Goal: Task Accomplishment & Management: Manage account settings

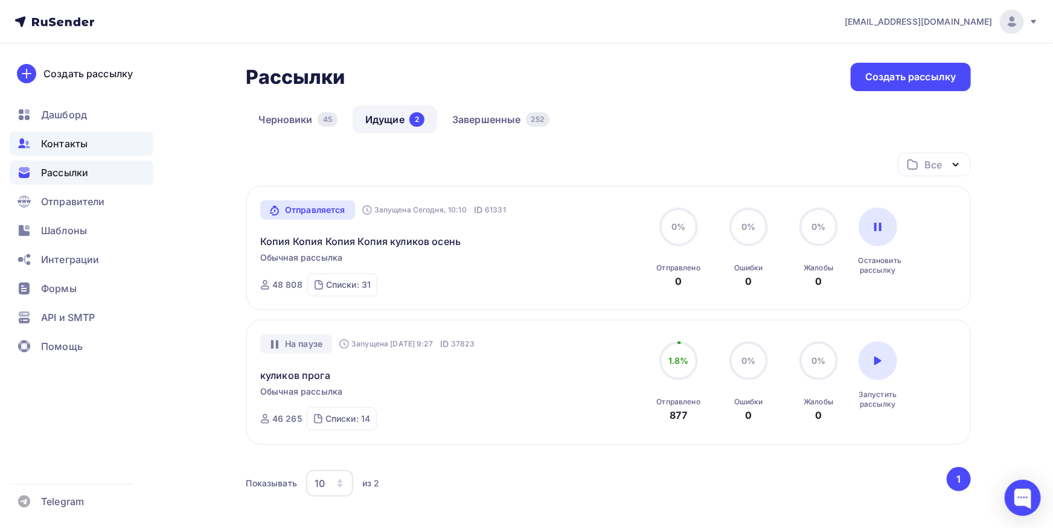
click at [62, 143] on span "Контакты" at bounding box center [64, 143] width 46 height 14
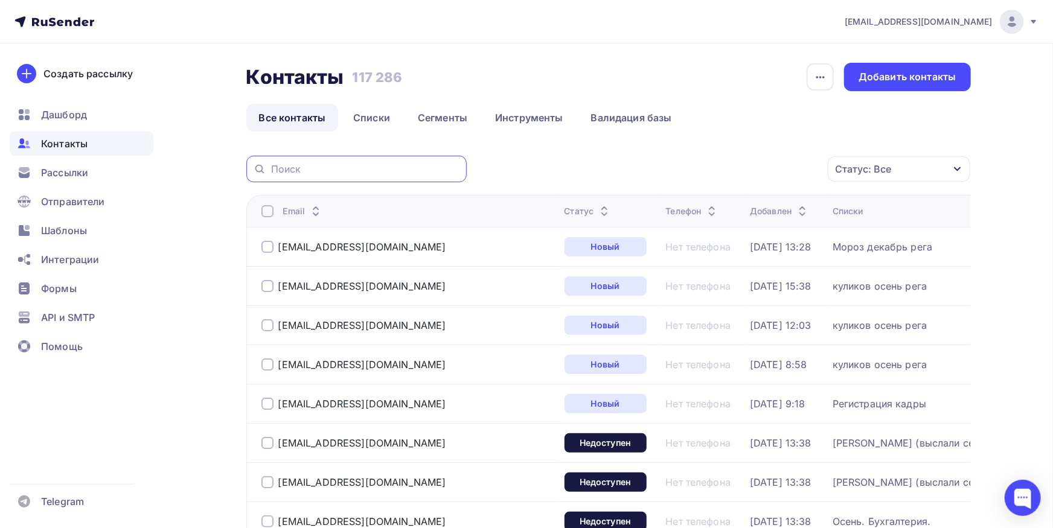
click at [362, 168] on input "text" at bounding box center [365, 168] width 188 height 13
type input "у"
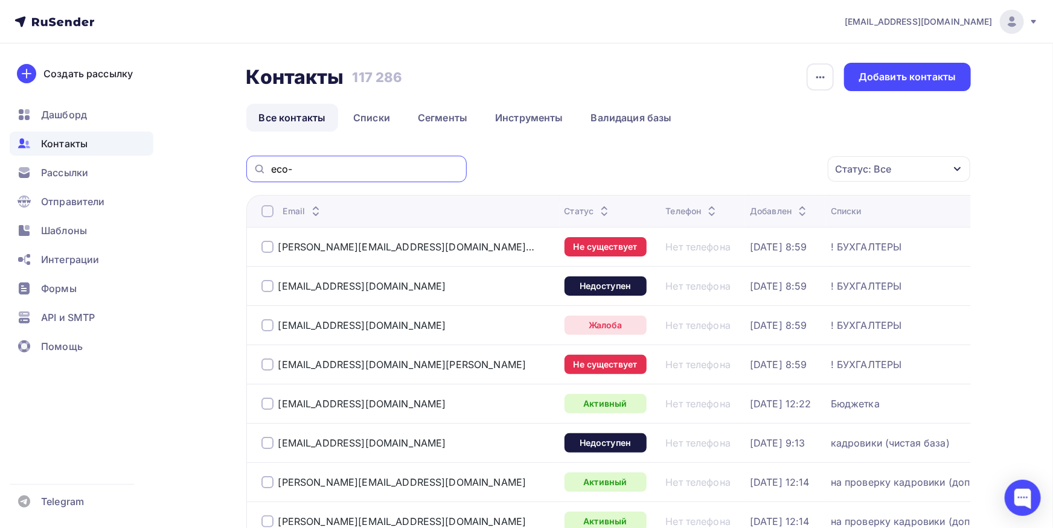
click at [348, 173] on input "eco-" at bounding box center [365, 168] width 188 height 13
type input "eco-vec"
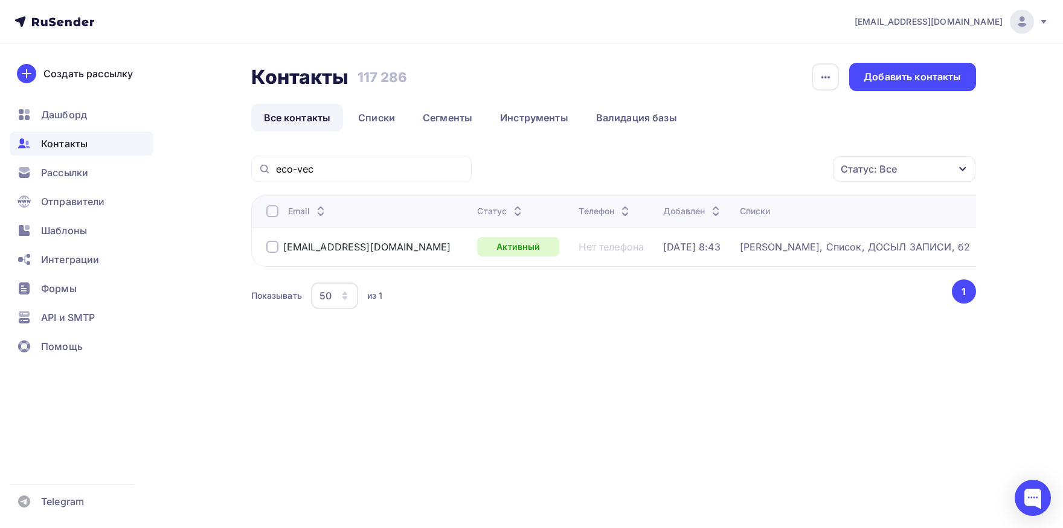
click at [274, 216] on div at bounding box center [272, 211] width 12 height 12
click at [722, 164] on div "Действие" at bounding box center [742, 170] width 159 height 24
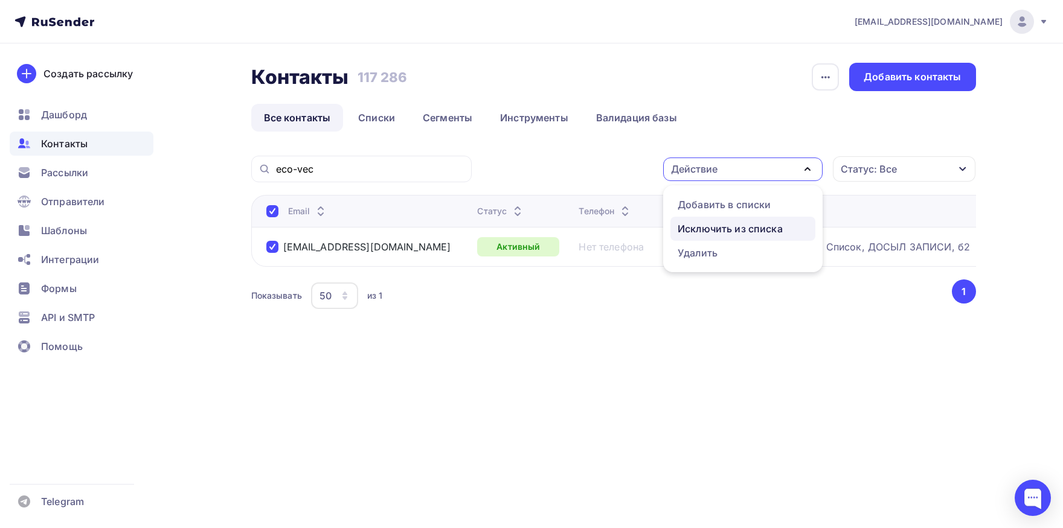
click at [723, 225] on div "Исключить из списка" at bounding box center [729, 229] width 105 height 14
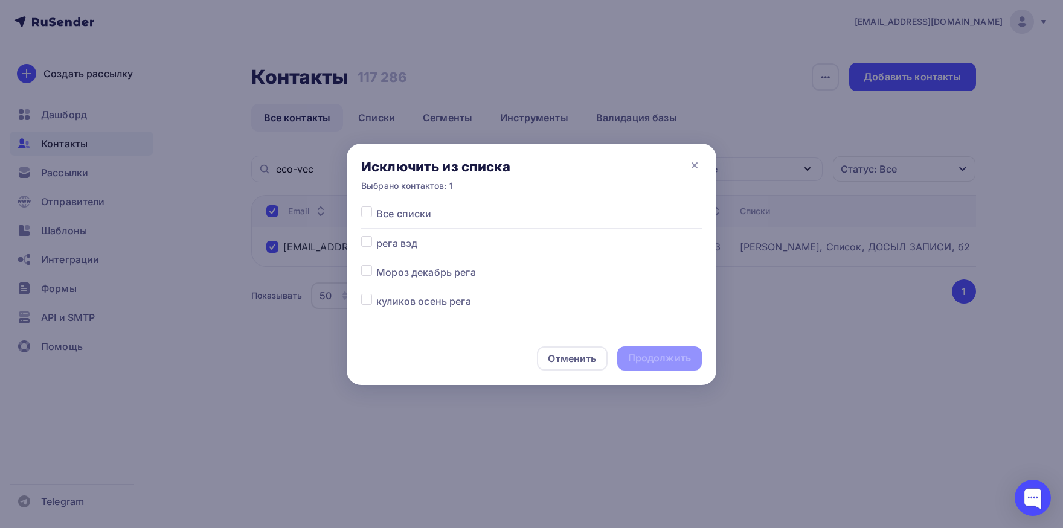
click at [376, 207] on label at bounding box center [376, 207] width 0 height 0
click at [367, 215] on input "checkbox" at bounding box center [366, 212] width 11 height 11
checkbox input "true"
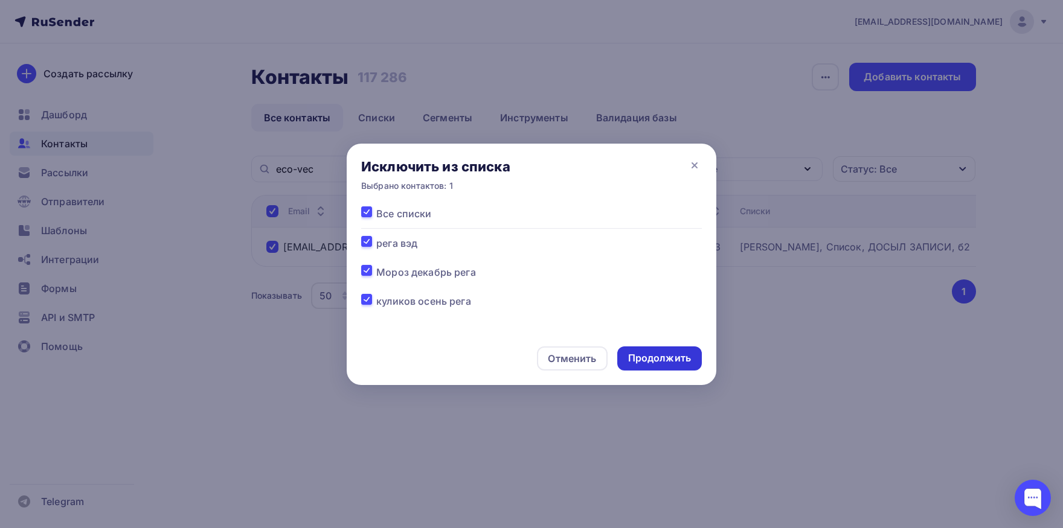
checkbox input "true"
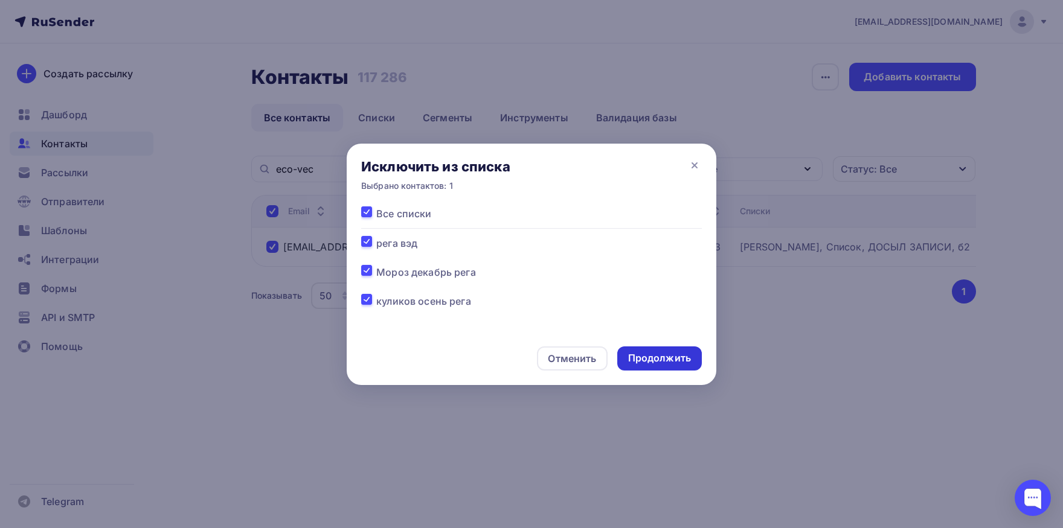
checkbox input "true"
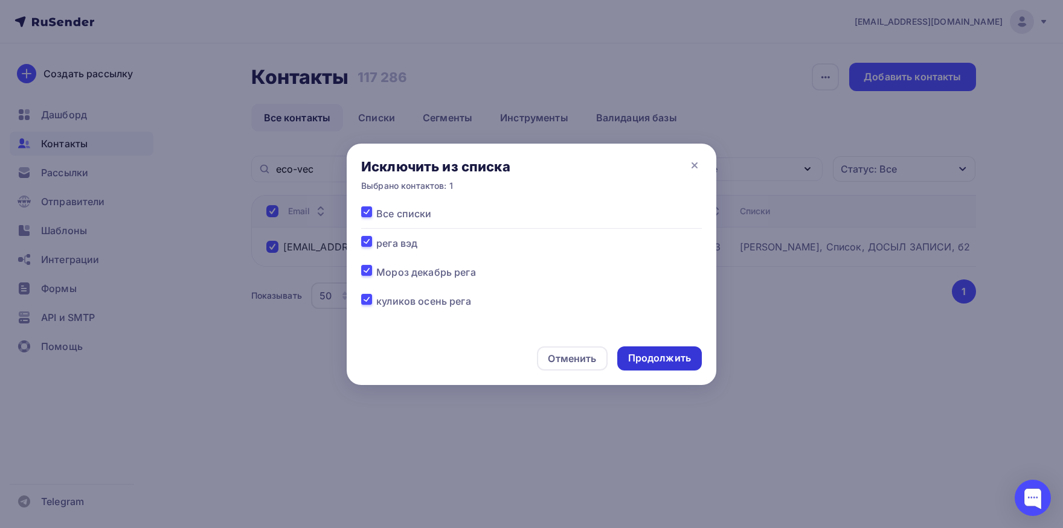
checkbox input "true"
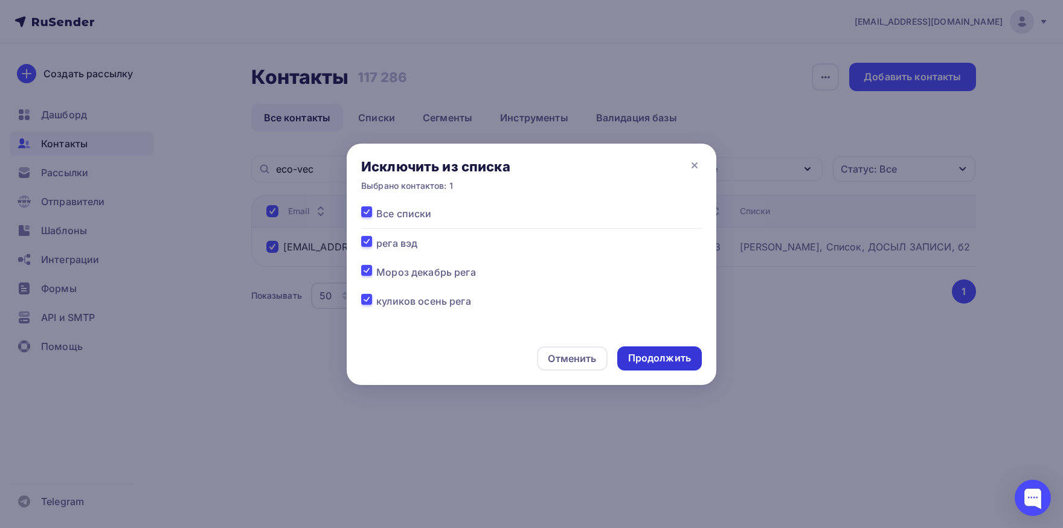
checkbox input "true"
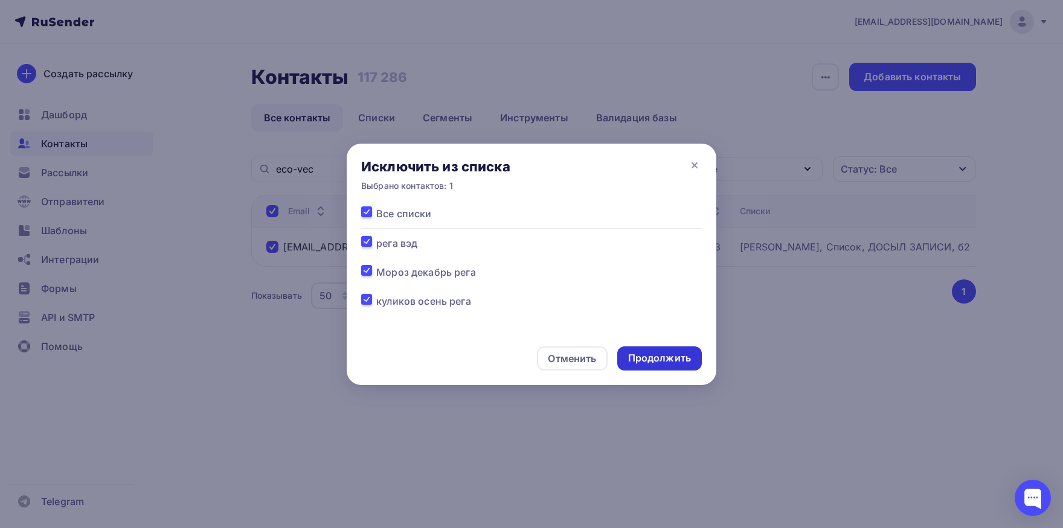
checkbox input "true"
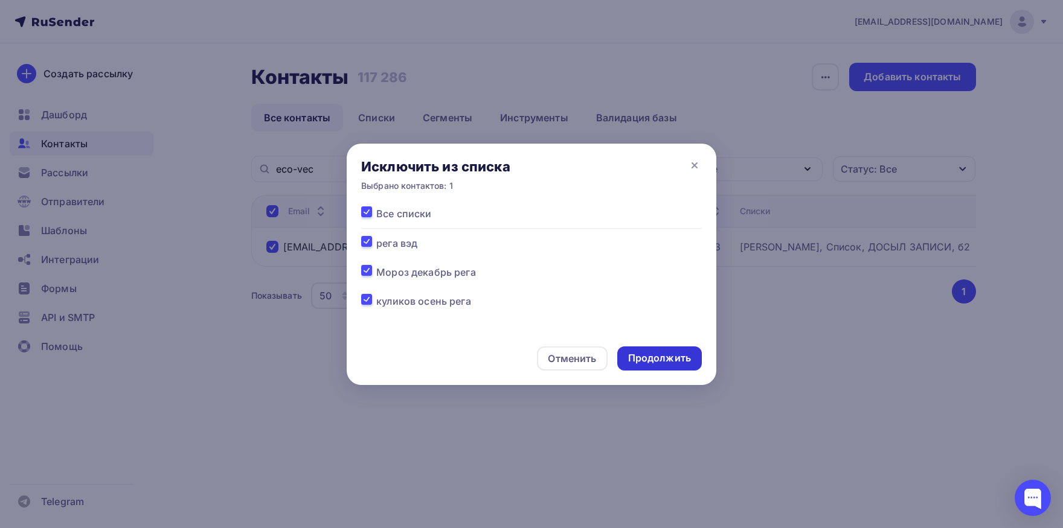
checkbox input "true"
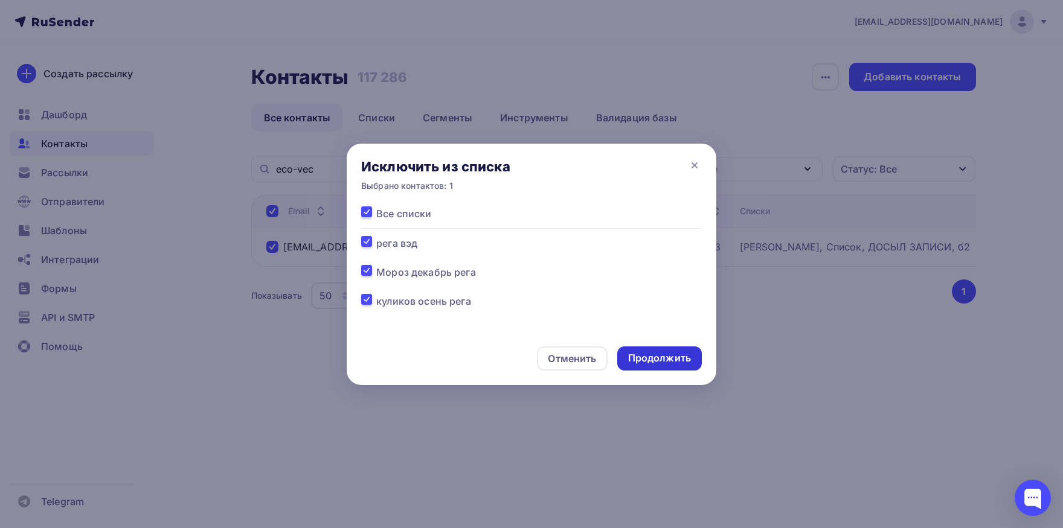
checkbox input "true"
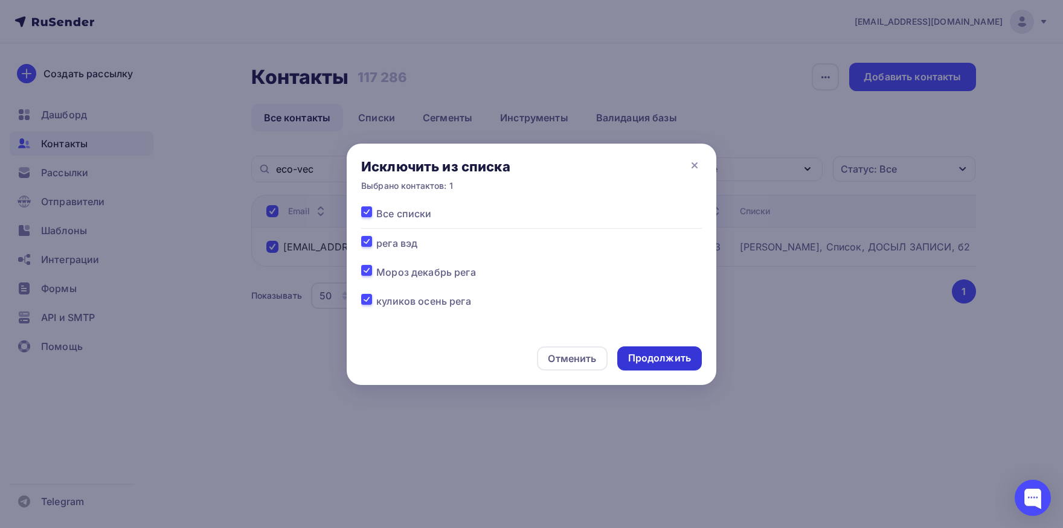
checkbox input "true"
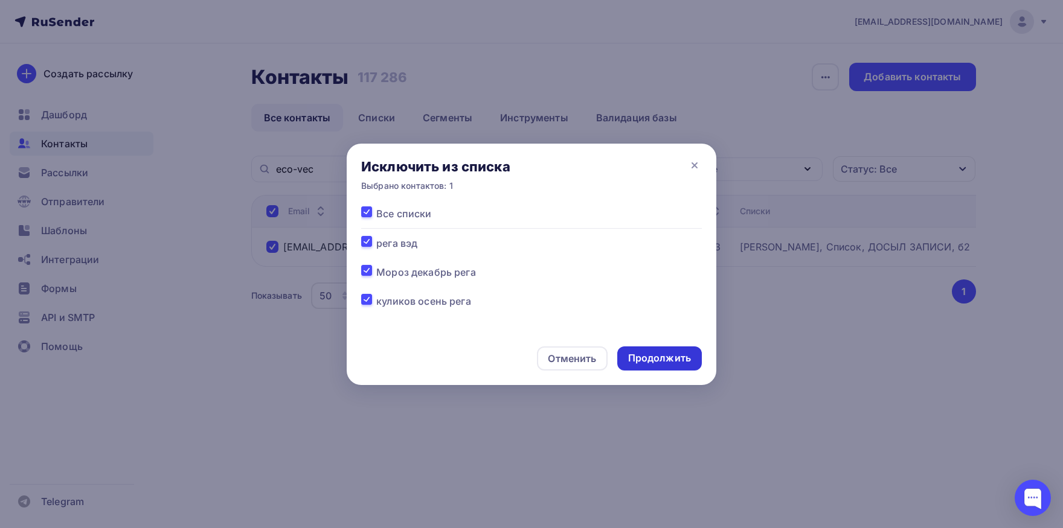
checkbox input "true"
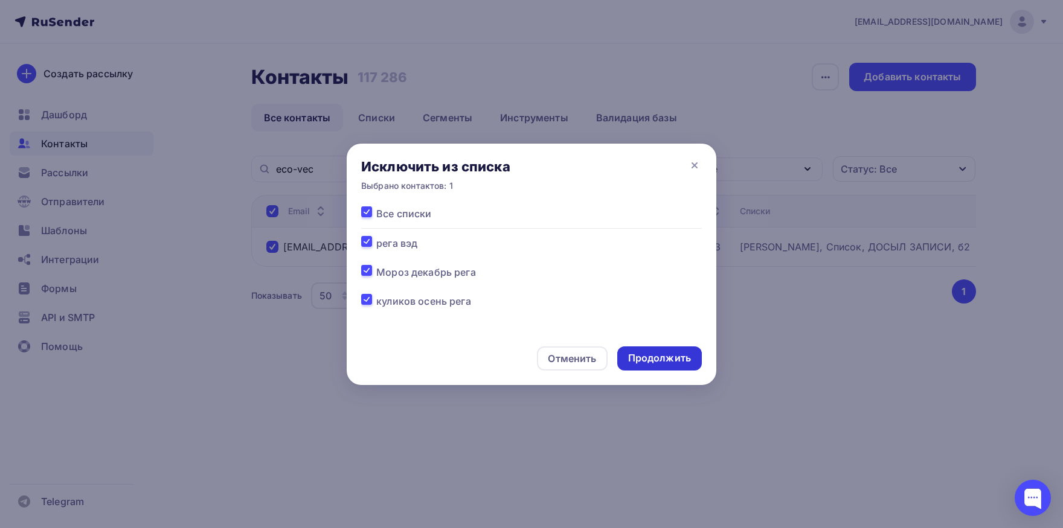
checkbox input "true"
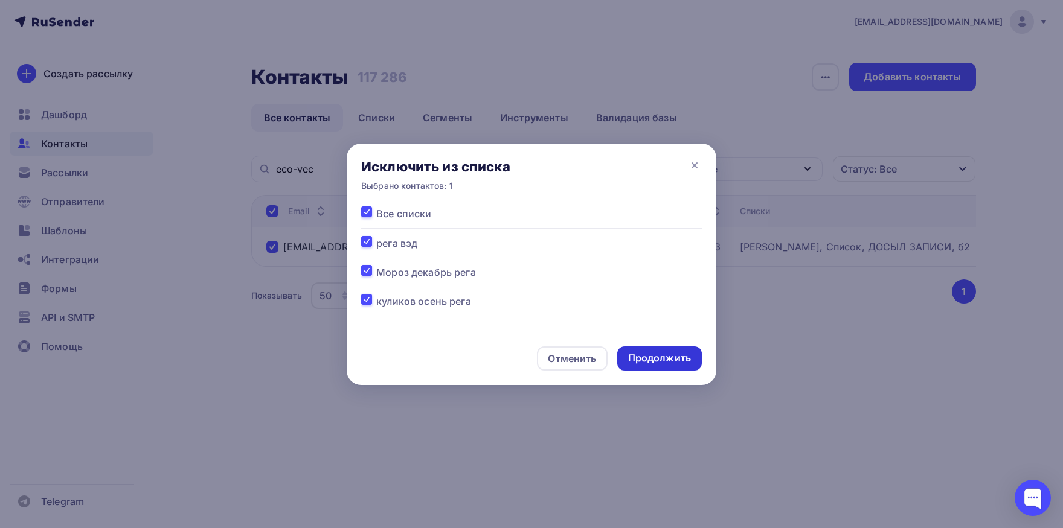
checkbox input "true"
click at [681, 362] on div "Продолжить" at bounding box center [659, 358] width 63 height 14
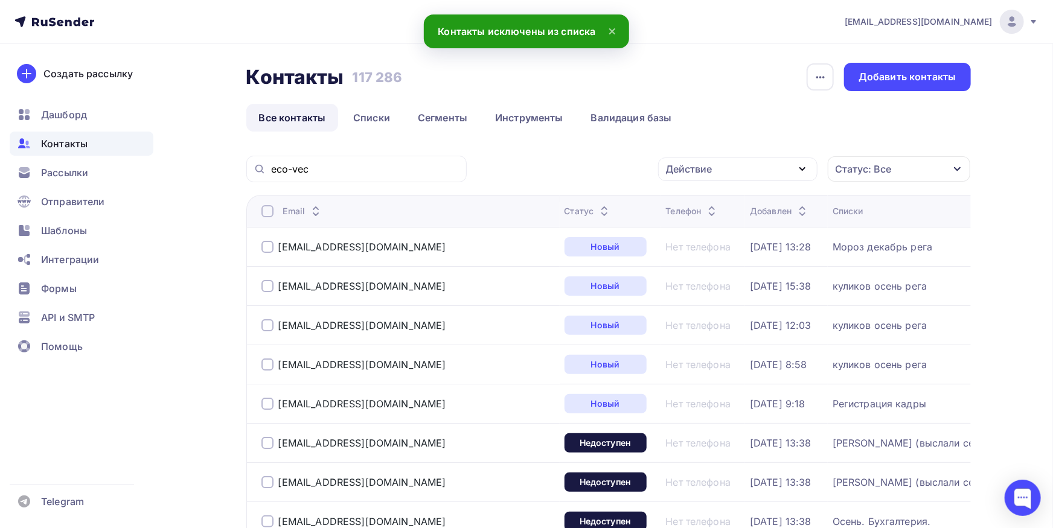
click at [419, 176] on div "eco-vec" at bounding box center [356, 169] width 220 height 27
click at [418, 173] on input "eco-vec" at bounding box center [365, 168] width 188 height 13
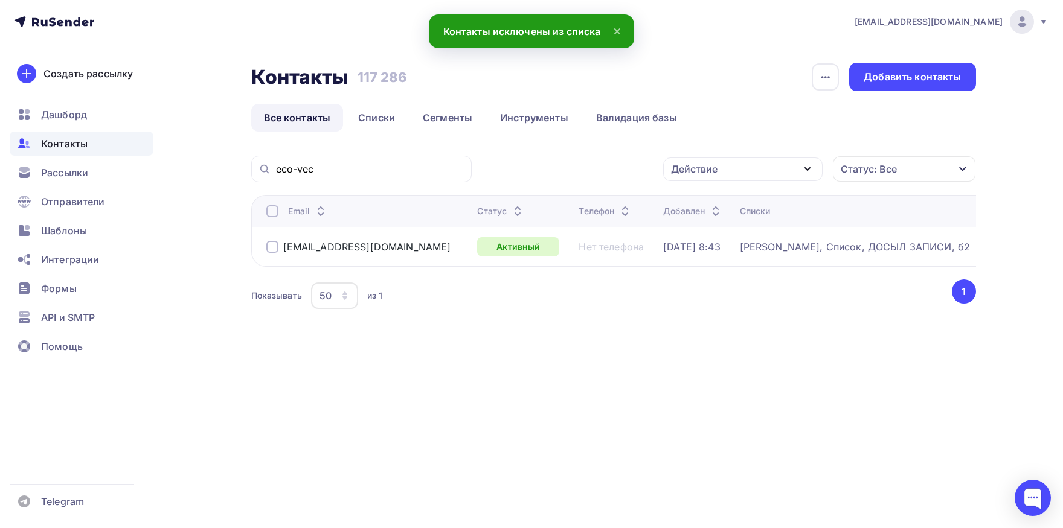
click at [267, 213] on div at bounding box center [272, 211] width 12 height 12
click at [705, 170] on div "Действие" at bounding box center [694, 169] width 46 height 14
click at [696, 198] on div "Добавить в списки" at bounding box center [723, 204] width 93 height 14
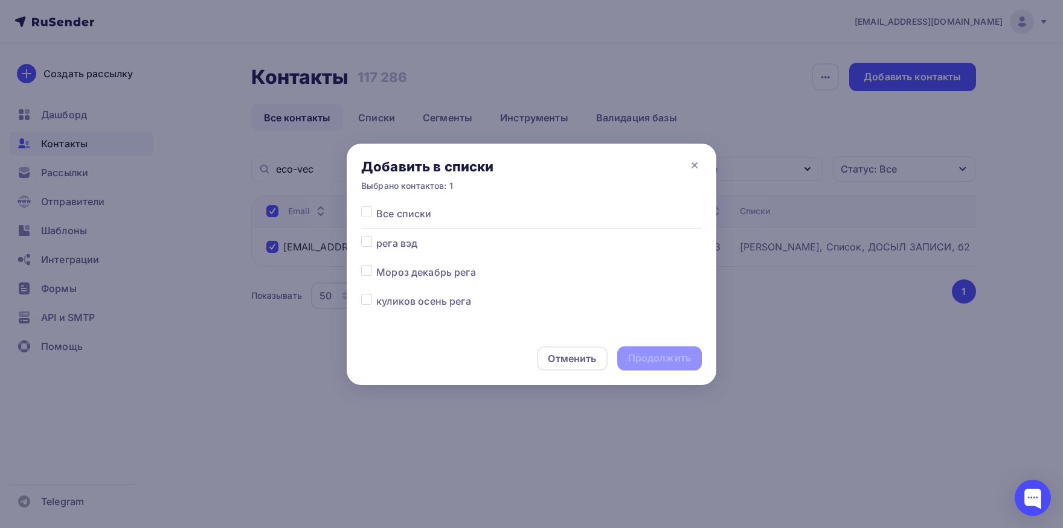
click at [376, 294] on label at bounding box center [376, 294] width 0 height 0
click at [370, 299] on input "checkbox" at bounding box center [366, 299] width 11 height 11
checkbox input "true"
click at [648, 360] on div "Продолжить" at bounding box center [659, 358] width 63 height 14
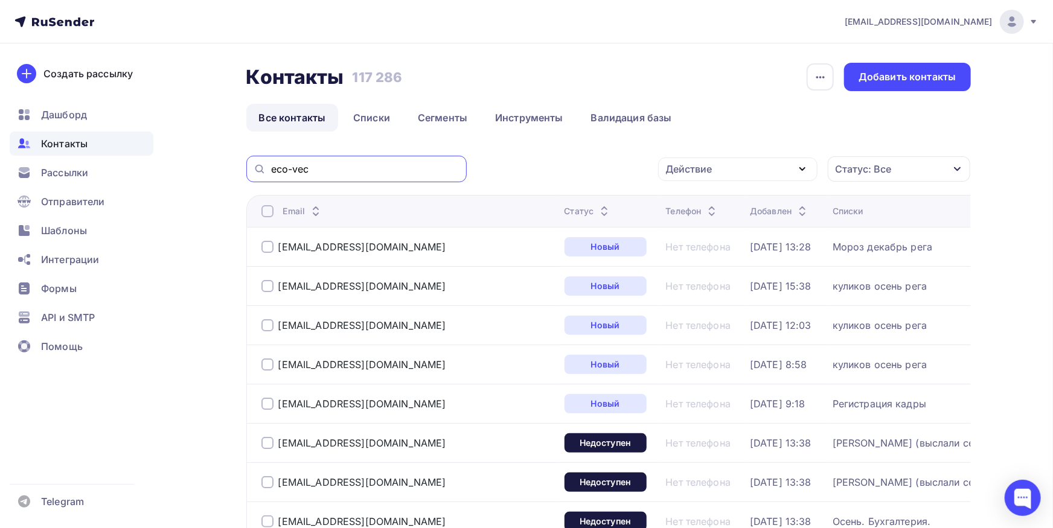
click at [343, 170] on input "eco-vec" at bounding box center [365, 168] width 188 height 13
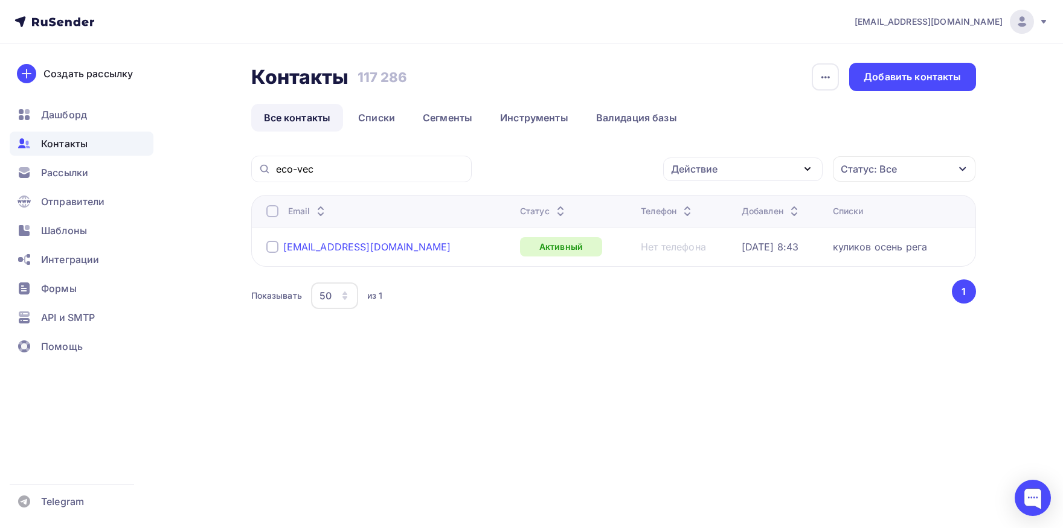
drag, startPoint x: 414, startPoint y: 247, endPoint x: 332, endPoint y: 247, distance: 82.1
click at [332, 247] on div "[EMAIL_ADDRESS][DOMAIN_NAME]" at bounding box center [388, 246] width 244 height 19
copy div "[DOMAIN_NAME]"
